Goal: Task Accomplishment & Management: Use online tool/utility

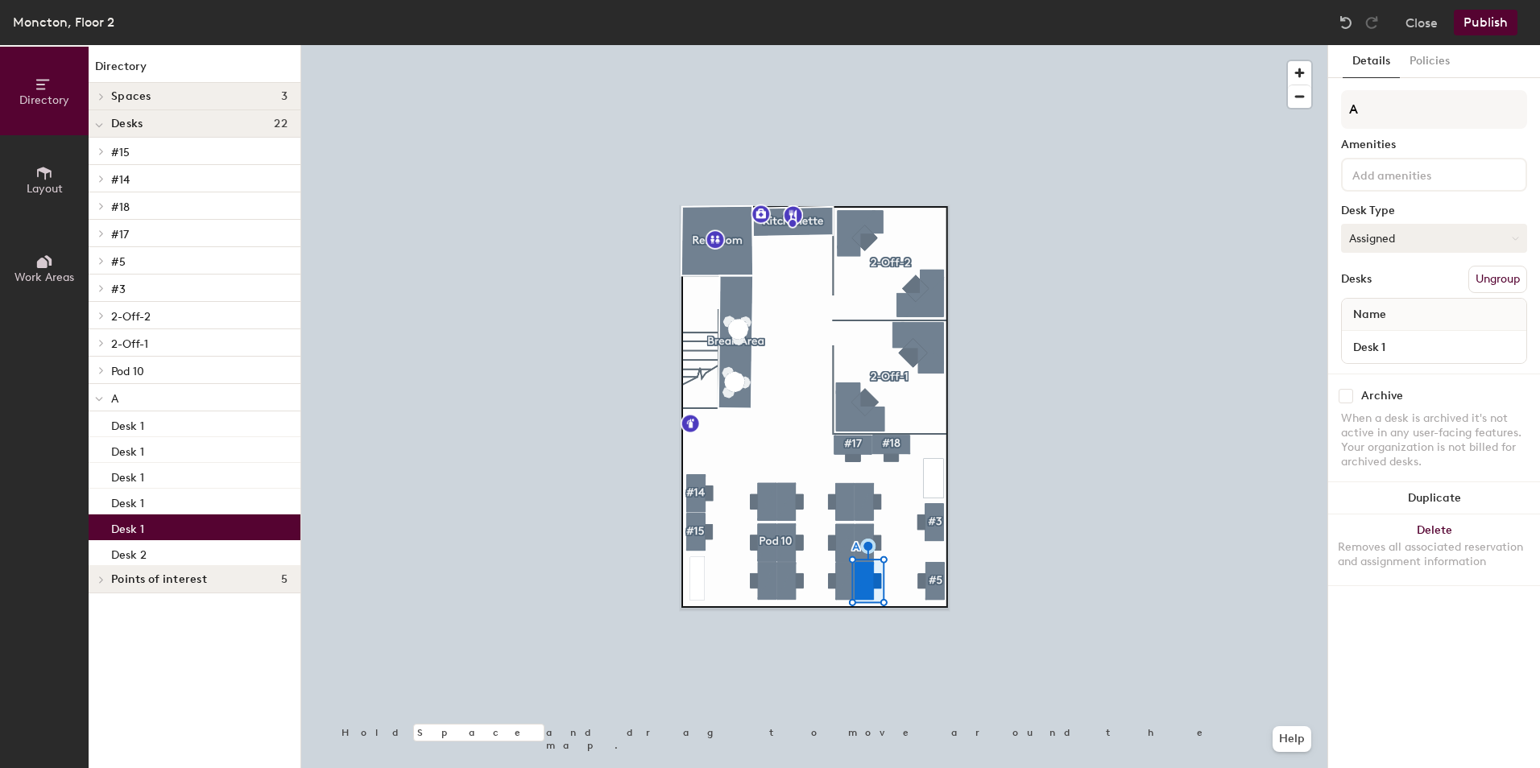
click at [1422, 229] on button "Assigned" at bounding box center [1434, 238] width 186 height 29
click at [1416, 334] on div "Hoteled" at bounding box center [1421, 336] width 161 height 24
click at [1485, 21] on button "Publish" at bounding box center [1485, 23] width 64 height 26
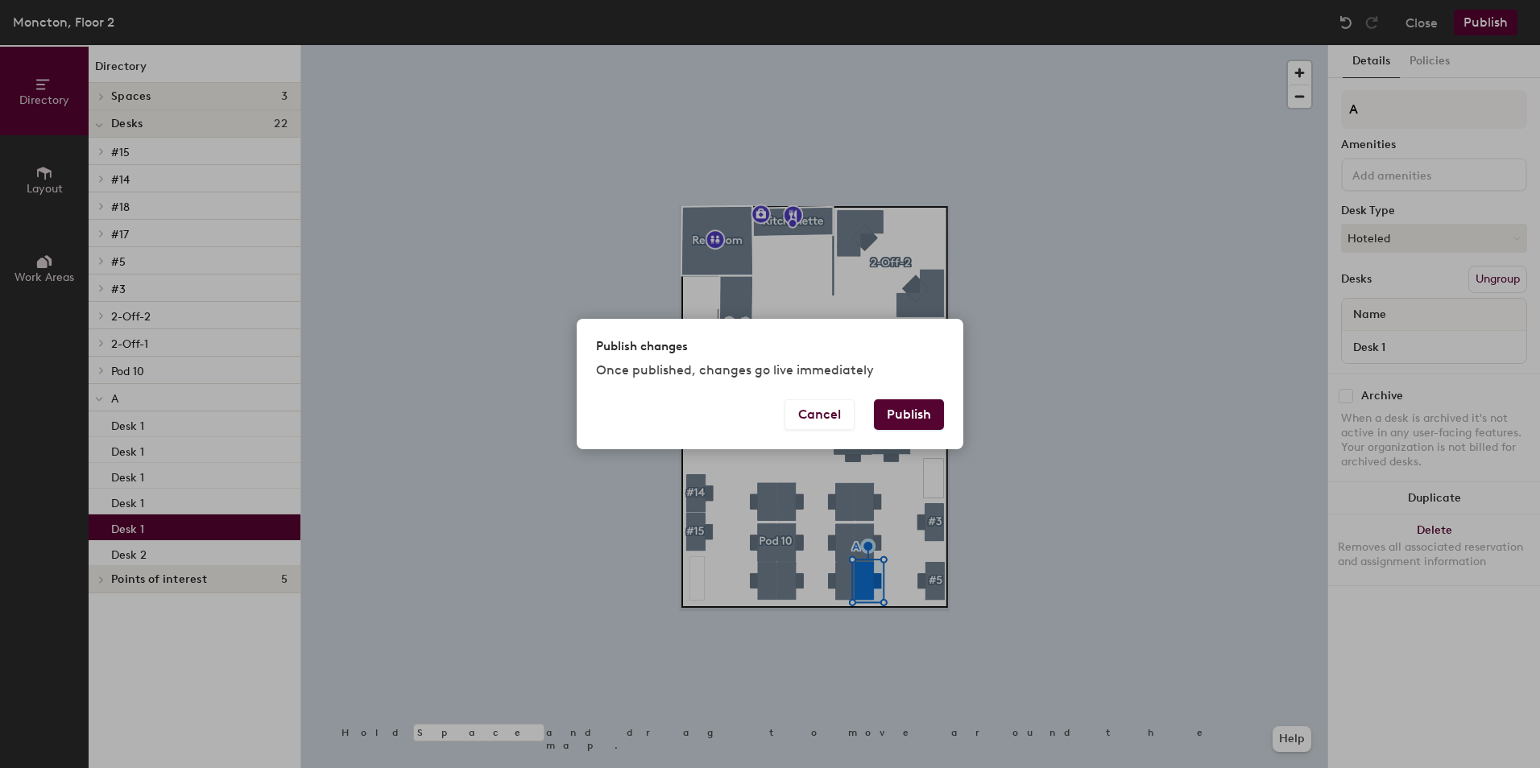
click at [926, 410] on button "Publish" at bounding box center [909, 414] width 70 height 31
click at [933, 443] on div "Cancel Publish" at bounding box center [770, 424] width 386 height 50
